Goal: Communication & Community: Answer question/provide support

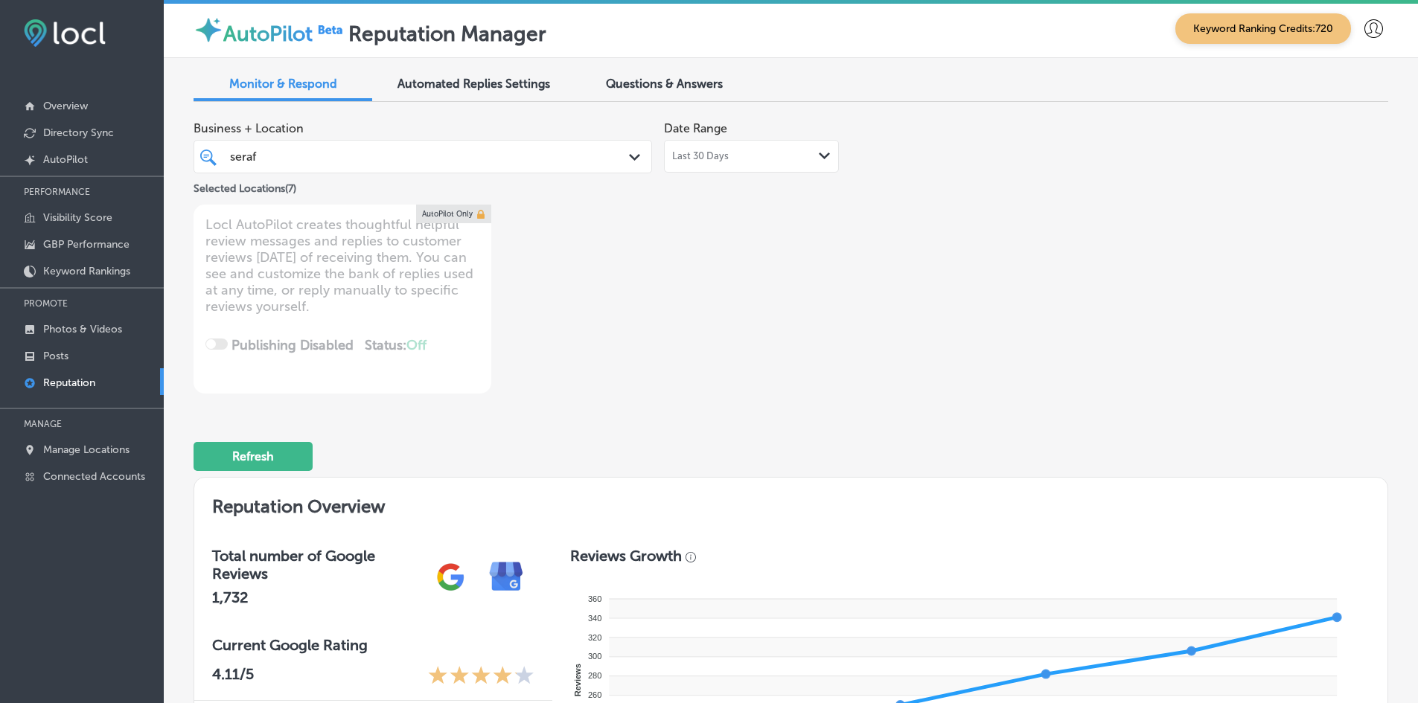
scroll to position [1116, 0]
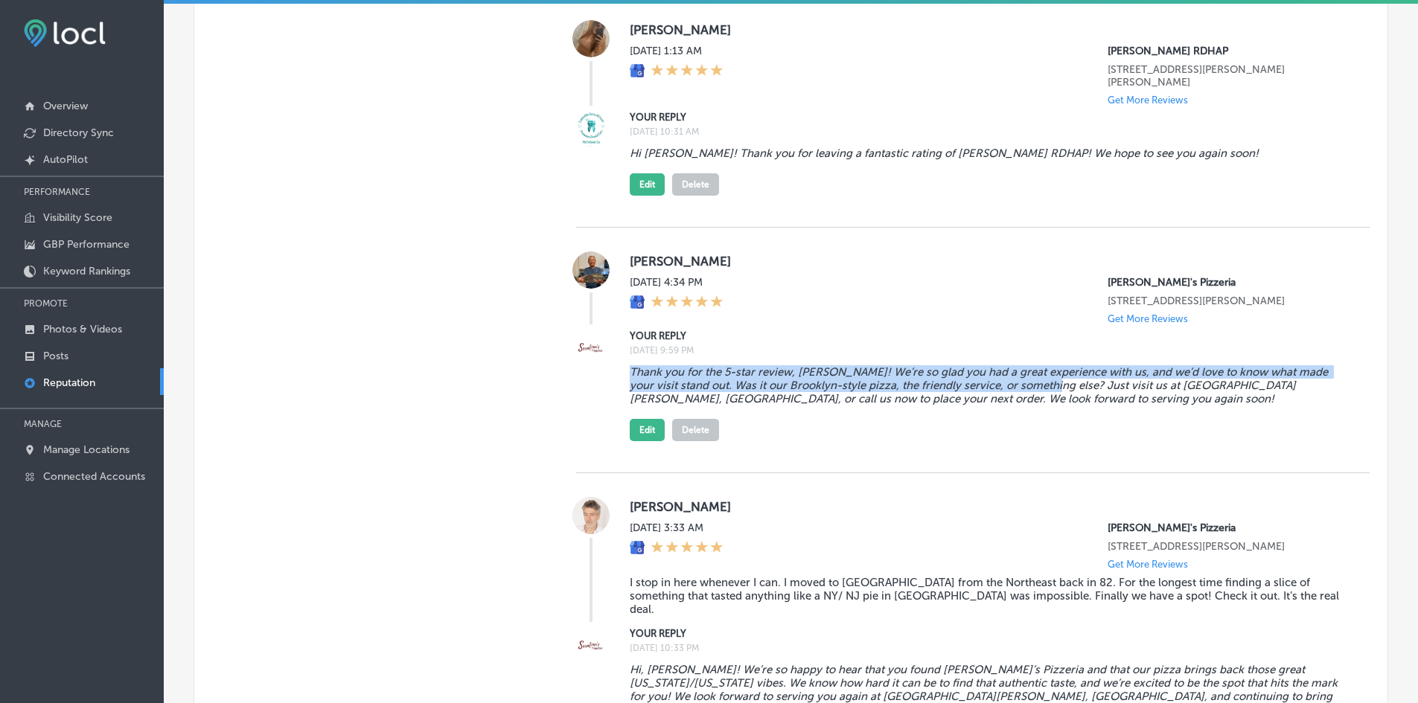
drag, startPoint x: 1048, startPoint y: 369, endPoint x: 632, endPoint y: 361, distance: 416.0
click at [625, 357] on div "YOUR REPLY Wed, Aug 13, 2025 9:59 PM Thank you for the 5-star review, Xiangchun…" at bounding box center [972, 384] width 793 height 113
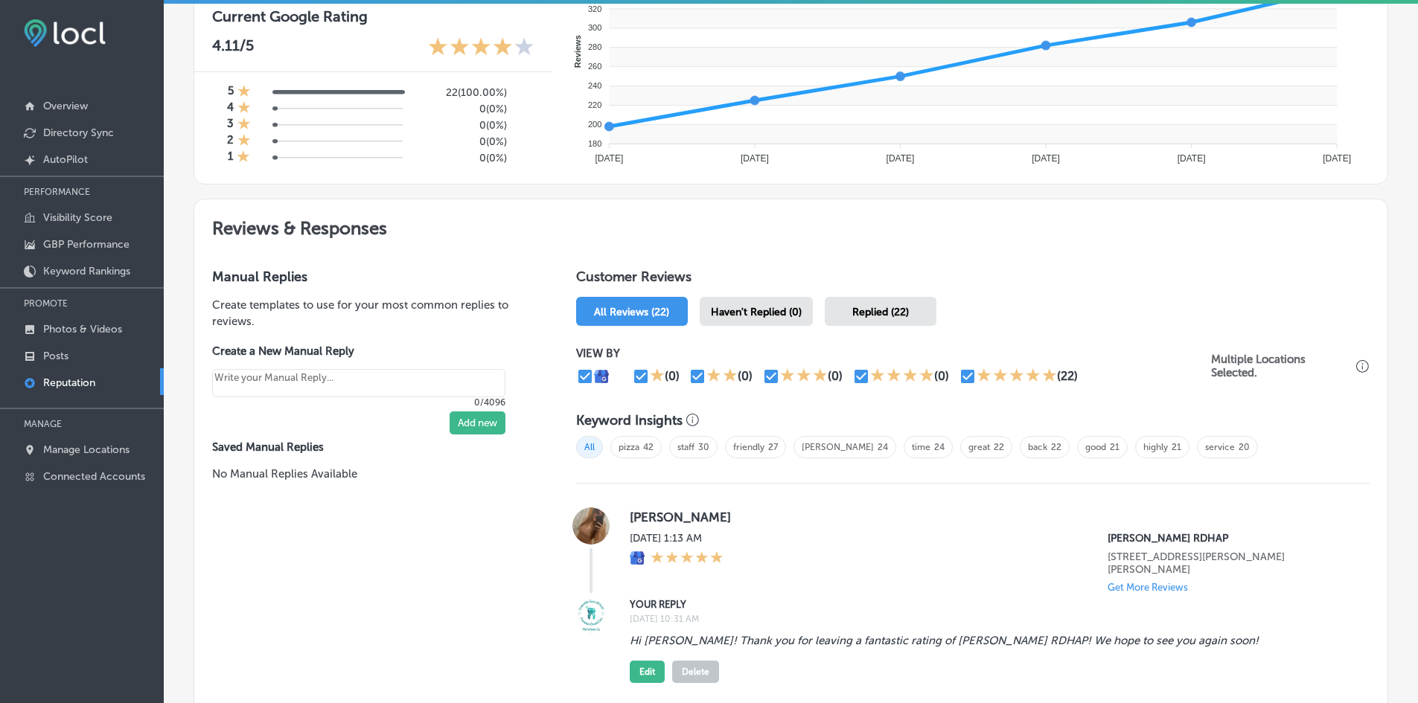
scroll to position [595, 0]
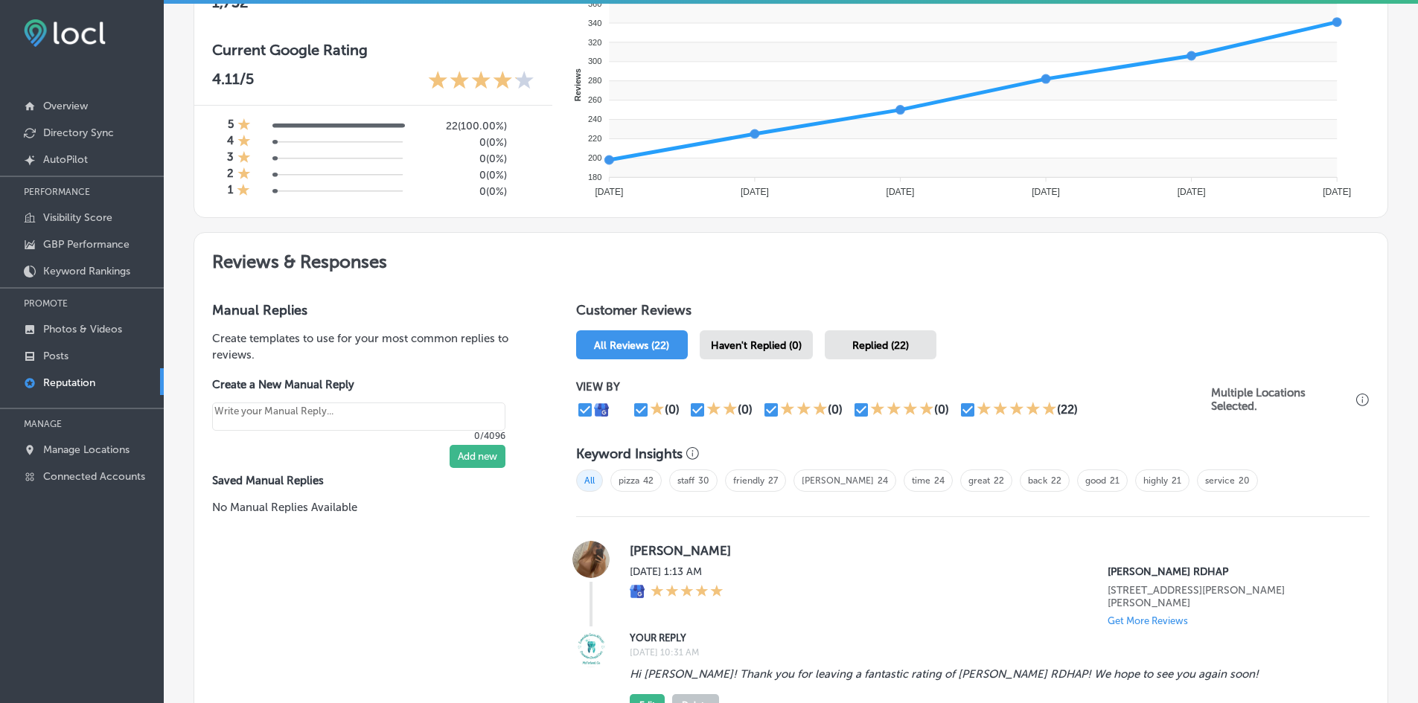
click at [864, 345] on span "Replied (22)" at bounding box center [880, 345] width 57 height 13
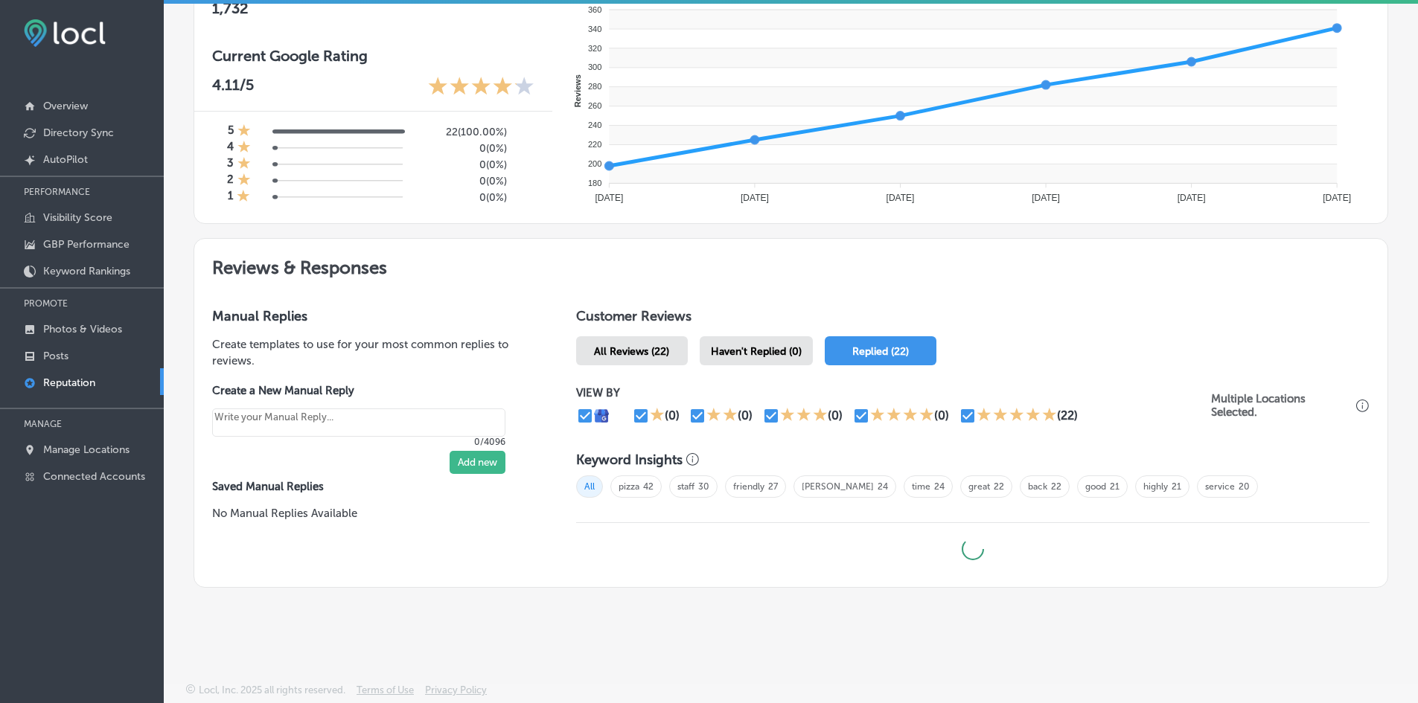
scroll to position [589, 0]
type textarea "x"
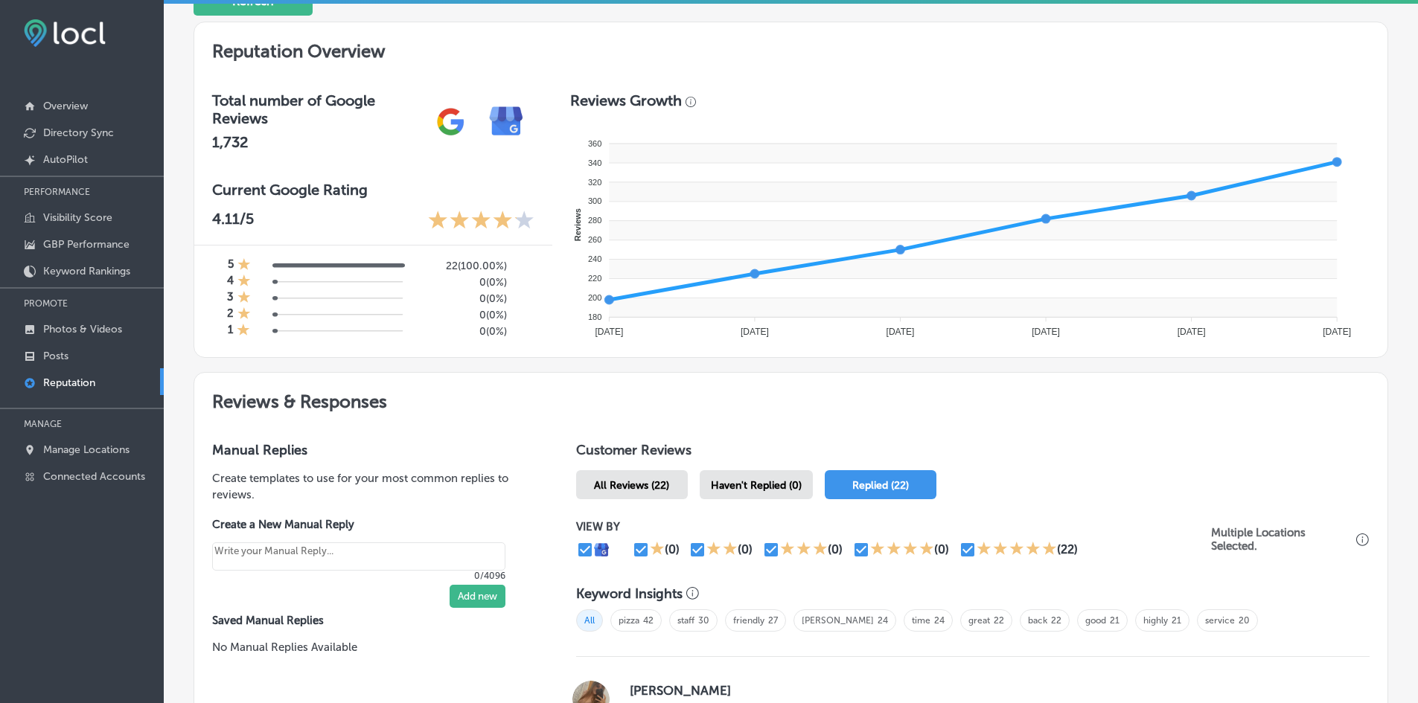
scroll to position [223, 0]
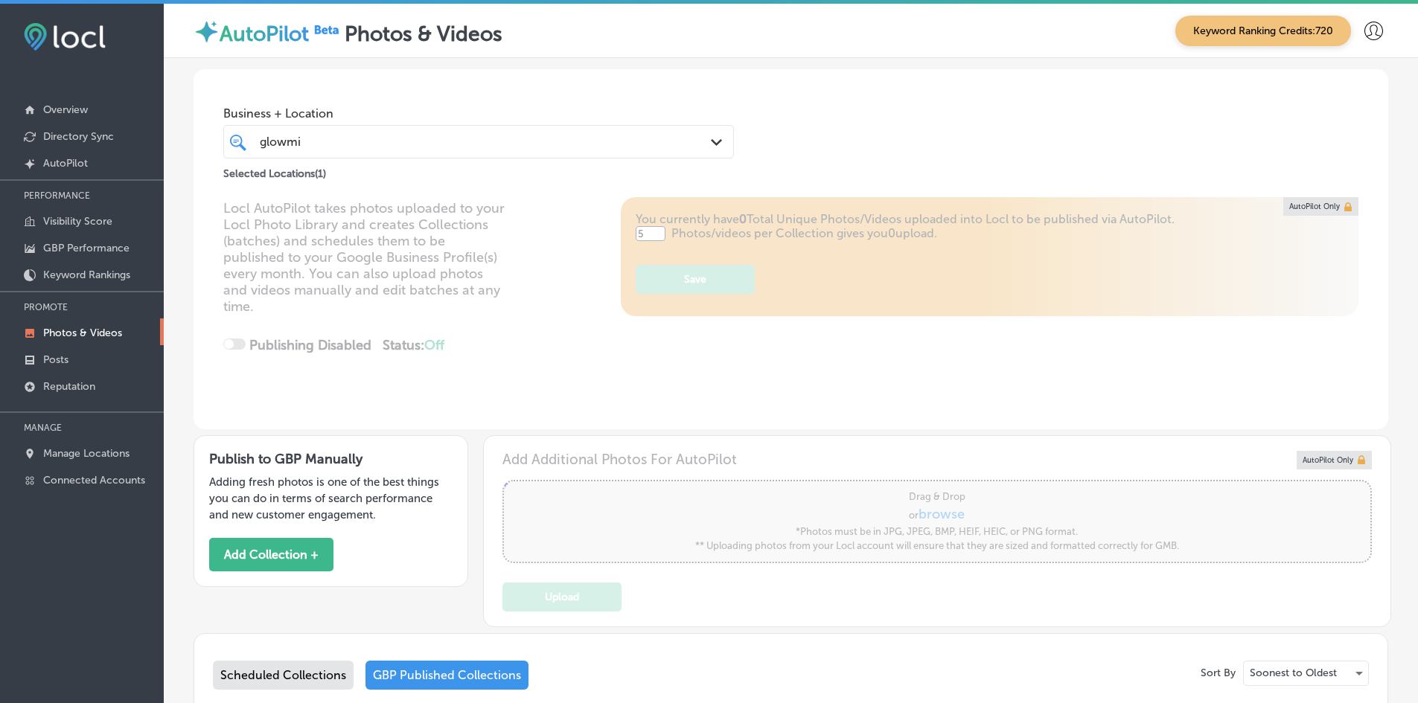
scroll to position [521, 0]
